Goal: Obtain resource: Obtain resource

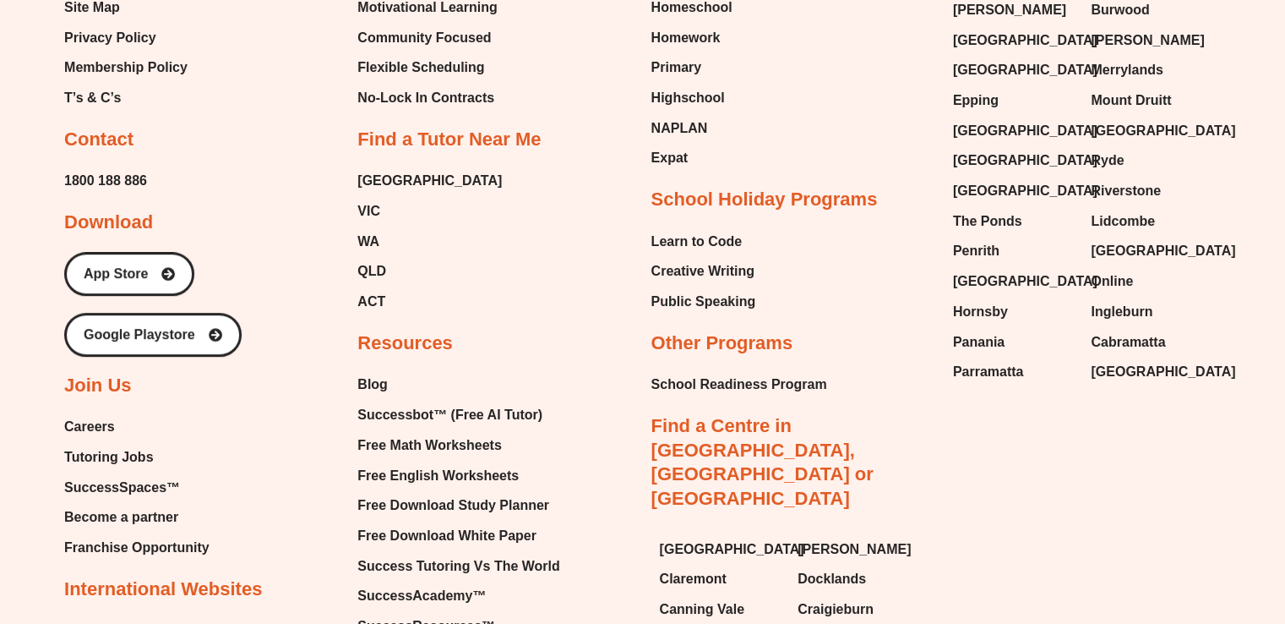
scroll to position [7201, 0]
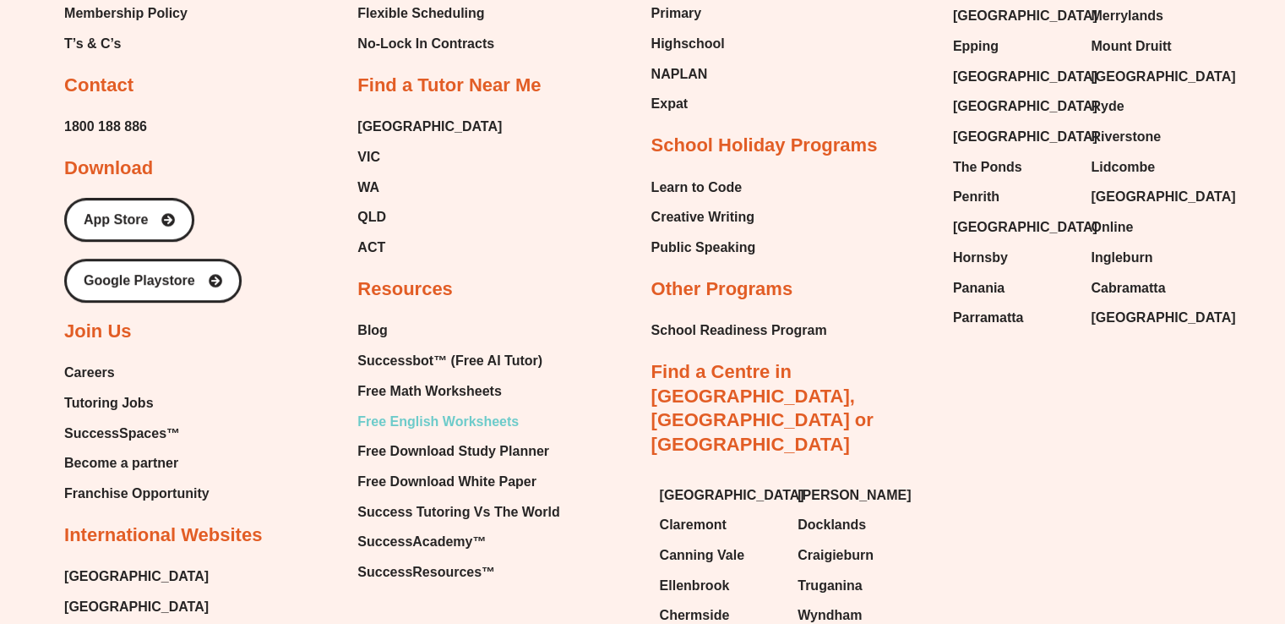
click at [467, 409] on span "Free English Worksheets" at bounding box center [437, 421] width 161 height 25
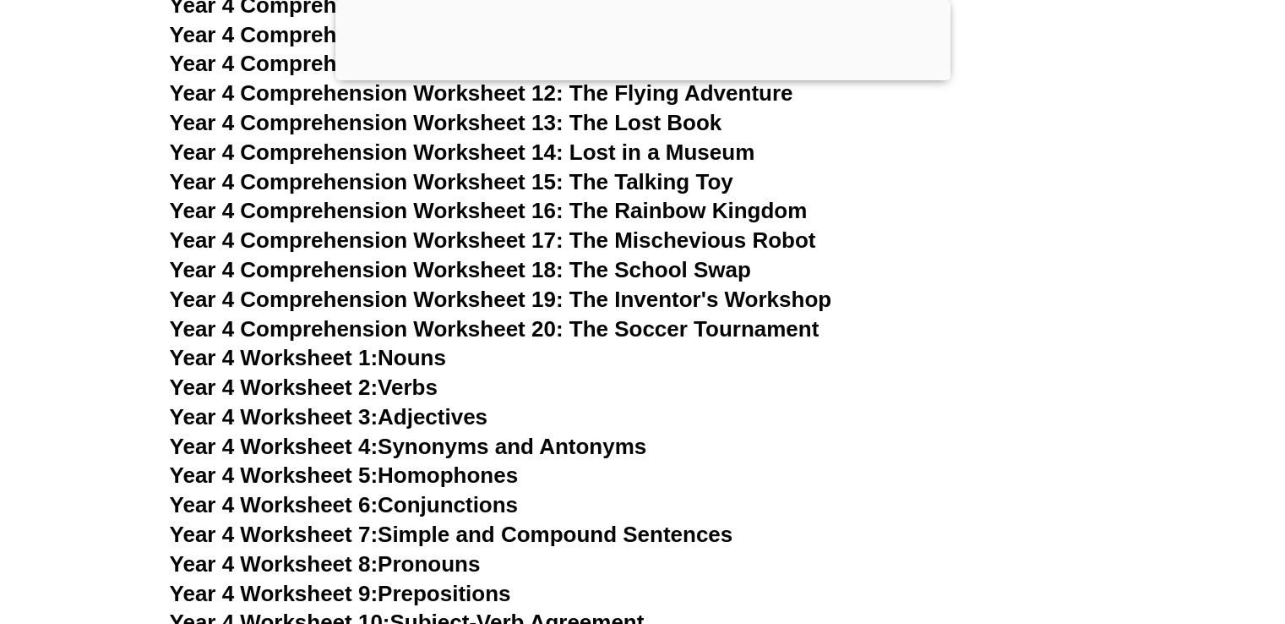
scroll to position [7310, 0]
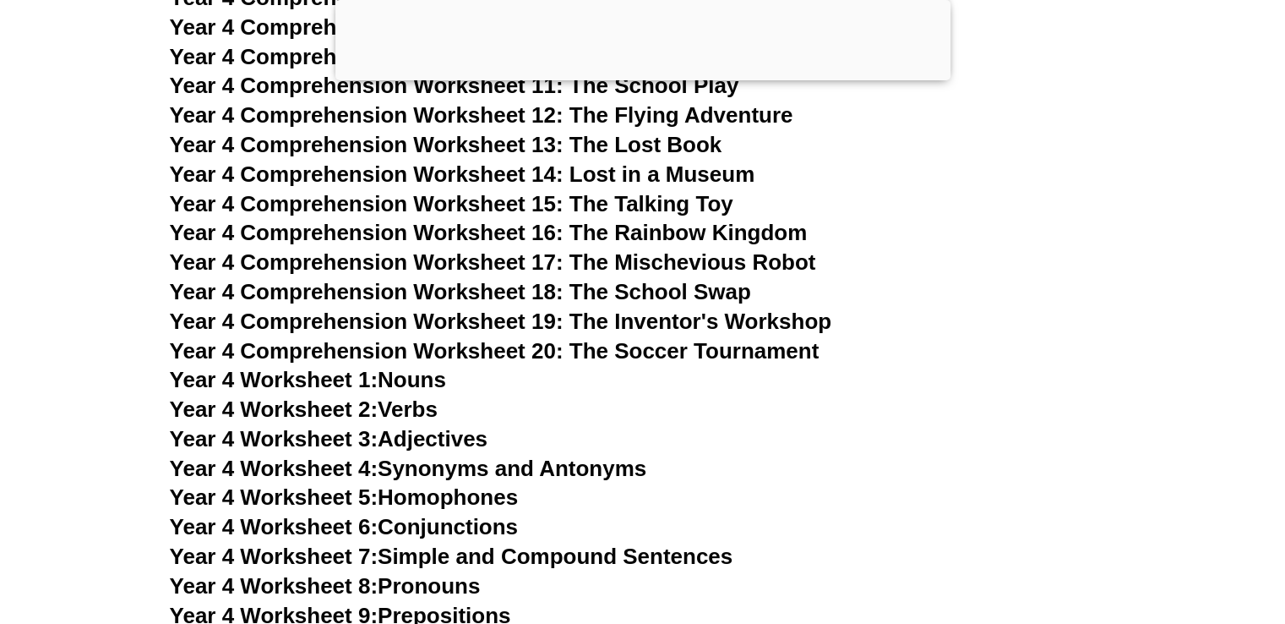
click at [423, 407] on link "Year 4 Worksheet 2: Verbs" at bounding box center [304, 408] width 268 height 25
click at [1029, 161] on h3 "Year 4 Comprehension Worksheet 14: Lost in a Museum" at bounding box center [643, 175] width 947 height 29
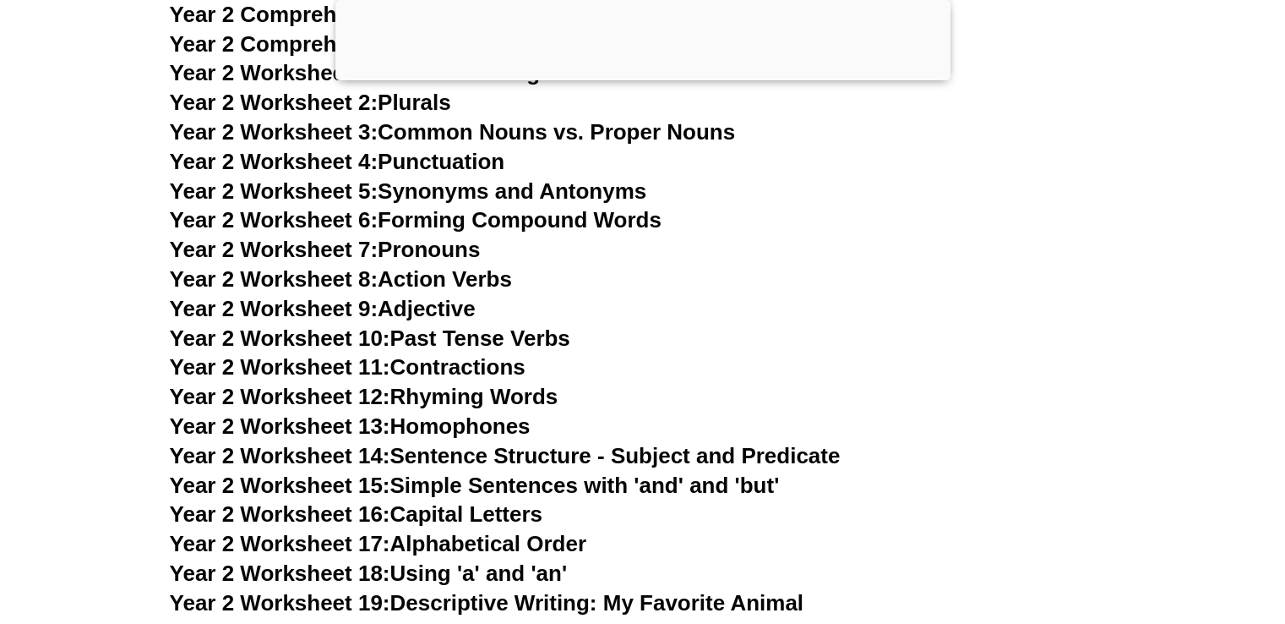
scroll to position [4681, 0]
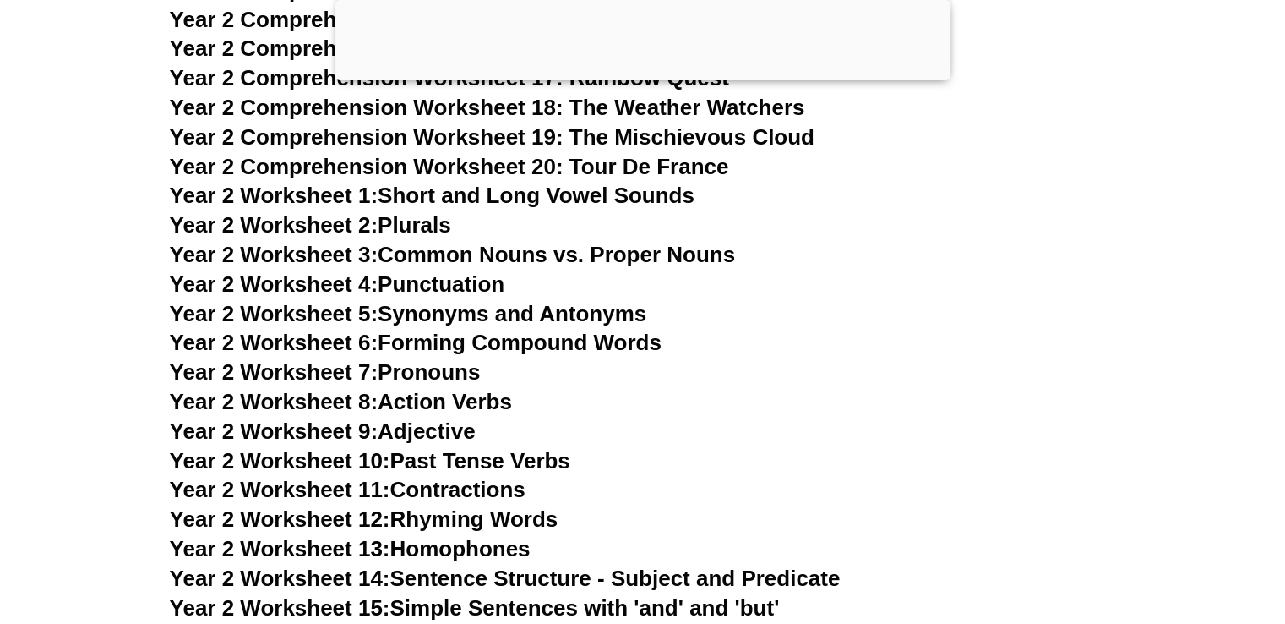
click at [378, 220] on span "Year 2 Worksheet 2:" at bounding box center [274, 224] width 209 height 25
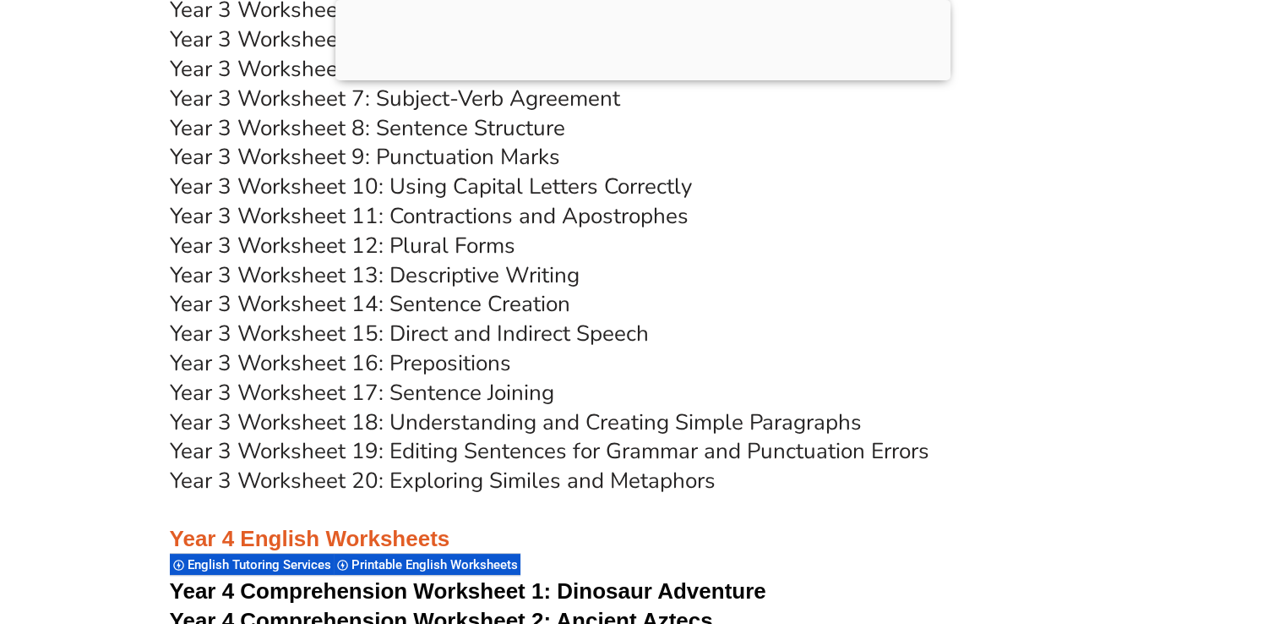
scroll to position [6558, 0]
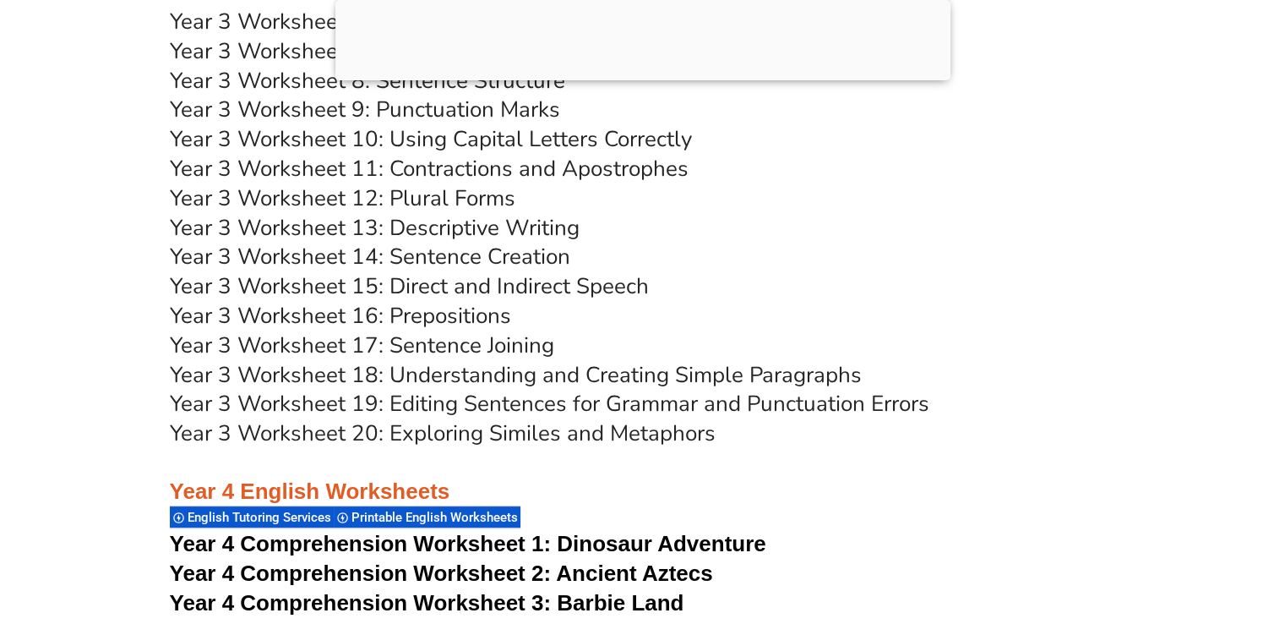
click at [449, 199] on link "Year 3 Worksheet 12: Plural Forms" at bounding box center [343, 198] width 346 height 30
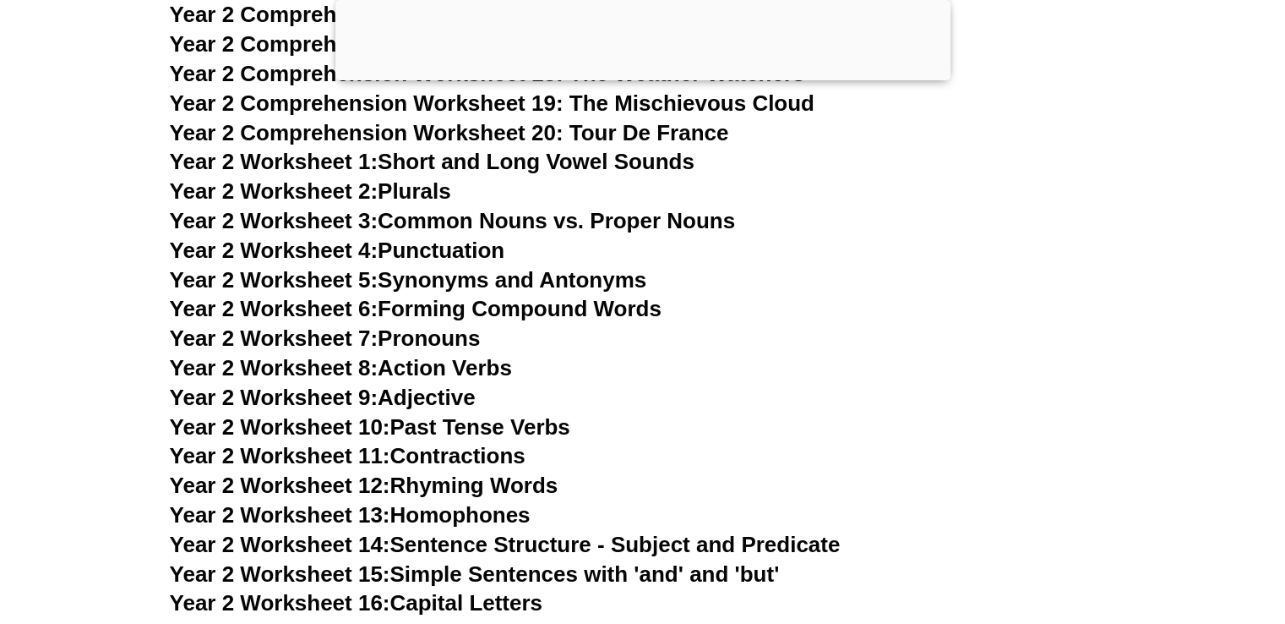
scroll to position [4714, 0]
click at [400, 209] on link "Year 2 Worksheet 3: Common Nouns vs. Proper Nouns" at bounding box center [453, 221] width 566 height 25
click at [436, 195] on link "Year 2 Worksheet 2: Plurals" at bounding box center [310, 191] width 281 height 25
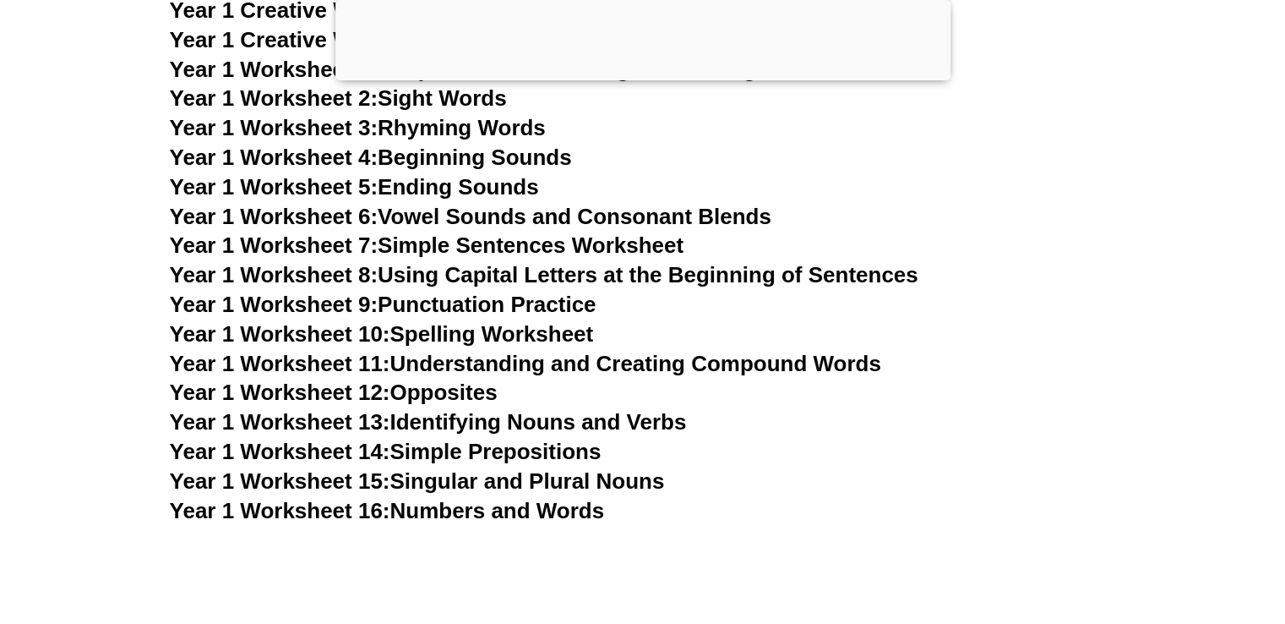
scroll to position [3362, 0]
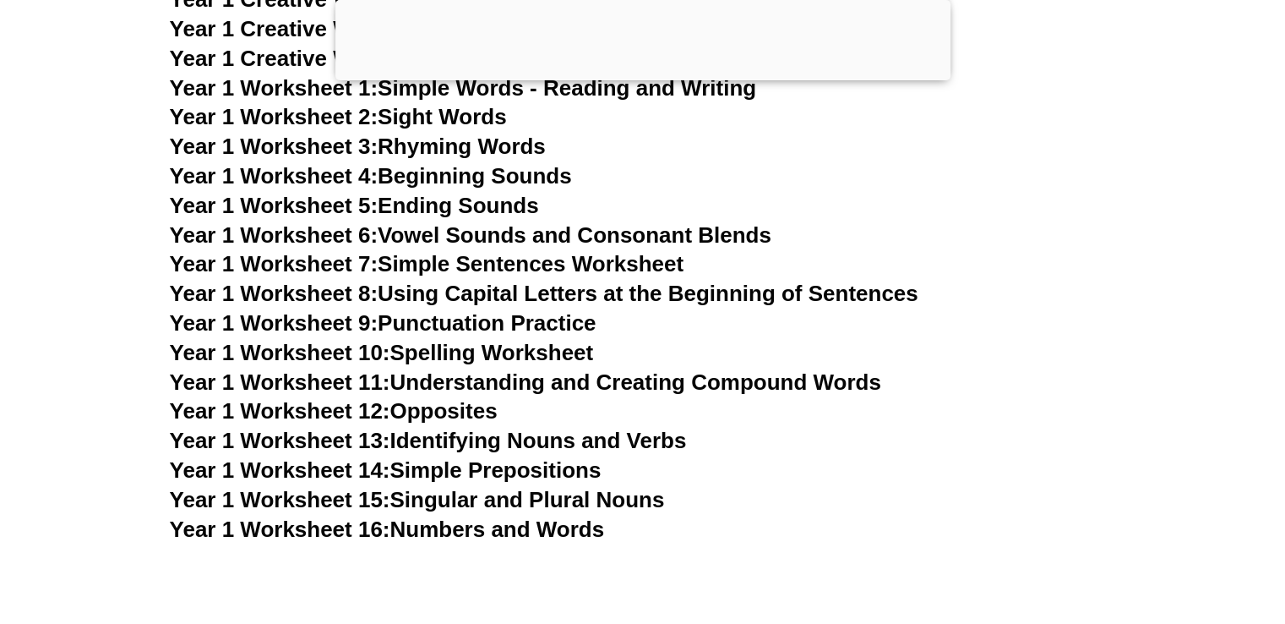
click at [446, 471] on link "Year 1 Worksheet 14: Simple Prepositions" at bounding box center [386, 469] width 432 height 25
